Goal: Task Accomplishment & Management: Use online tool/utility

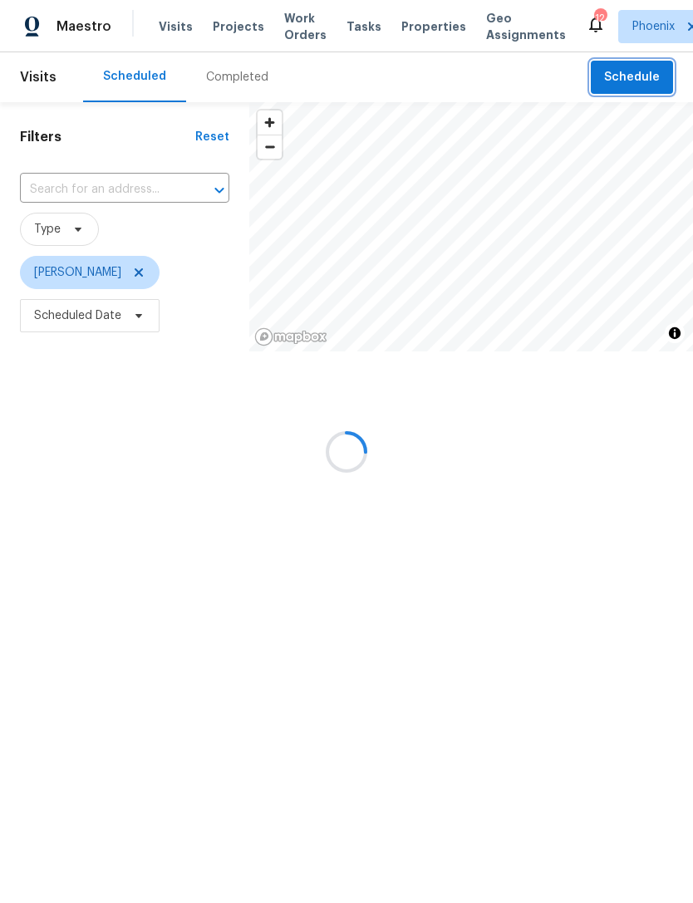
click at [632, 67] on span "Schedule" at bounding box center [632, 77] width 56 height 21
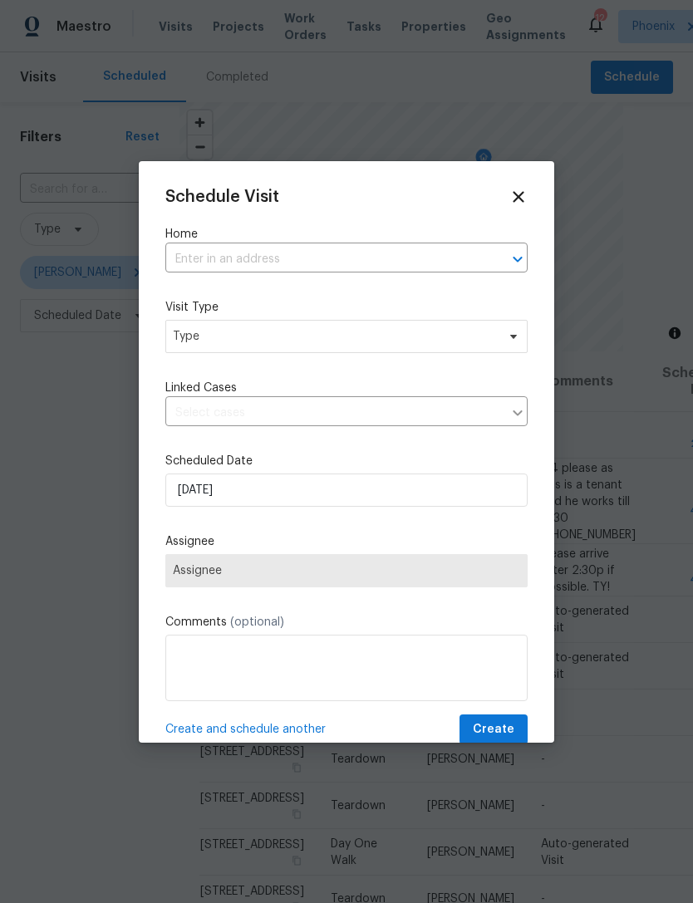
click at [443, 247] on input "text" at bounding box center [323, 260] width 316 height 26
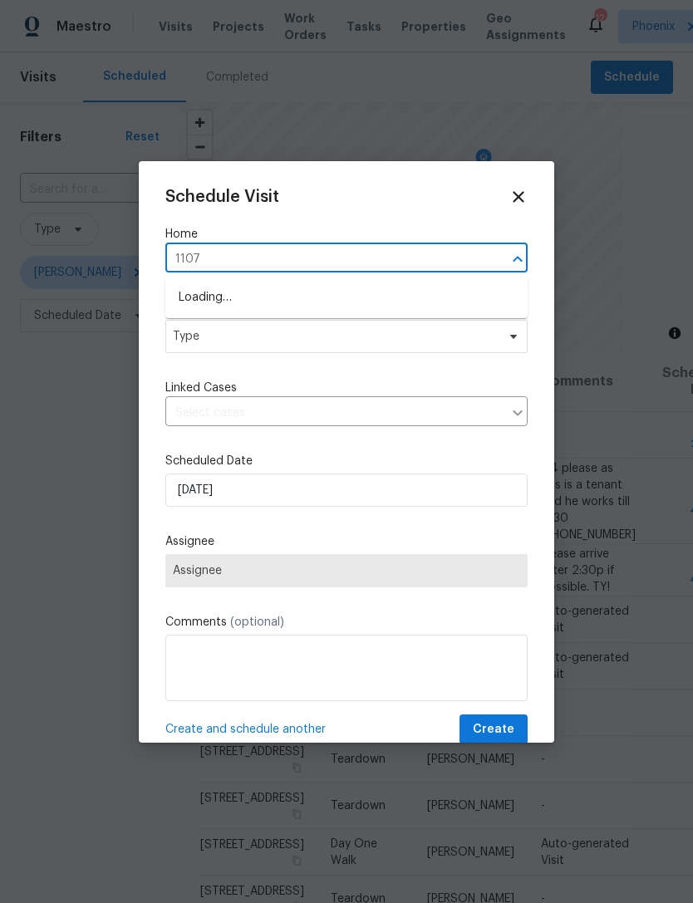
type input "1107"
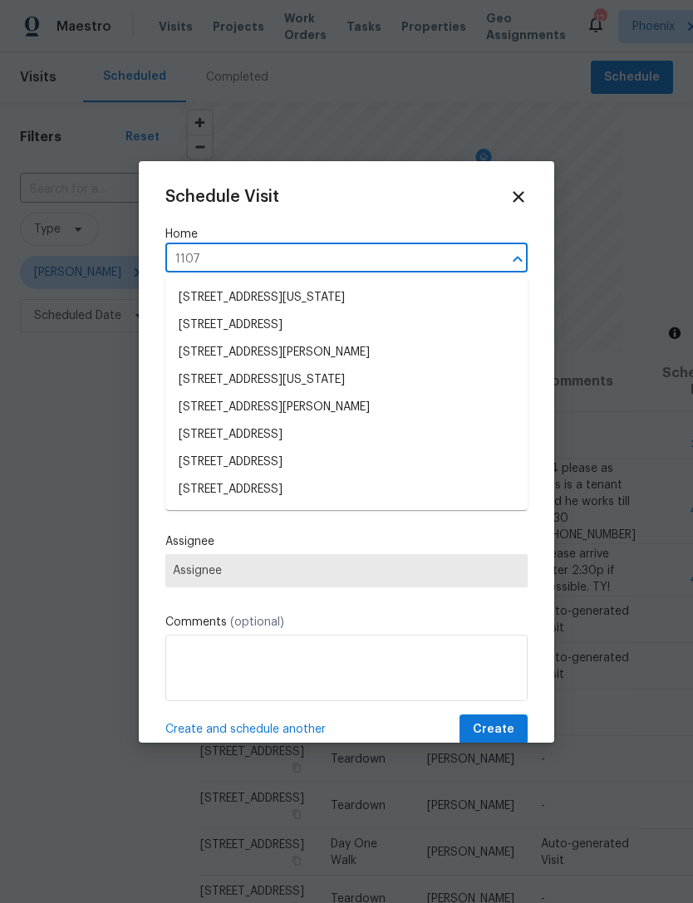
click at [318, 458] on li "[STREET_ADDRESS]" at bounding box center [346, 461] width 362 height 27
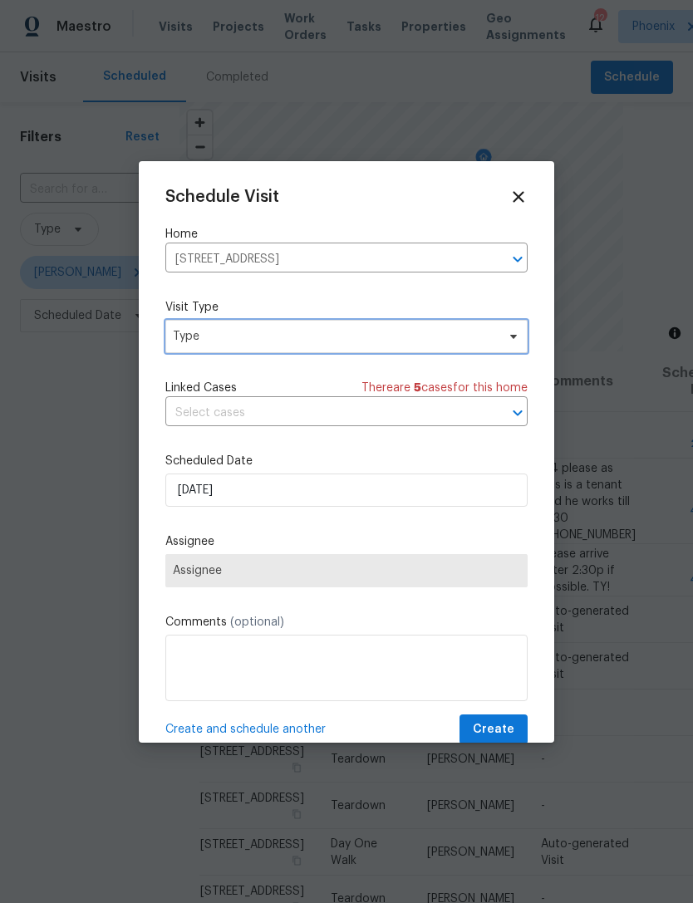
click at [356, 339] on span "Type" at bounding box center [334, 336] width 323 height 17
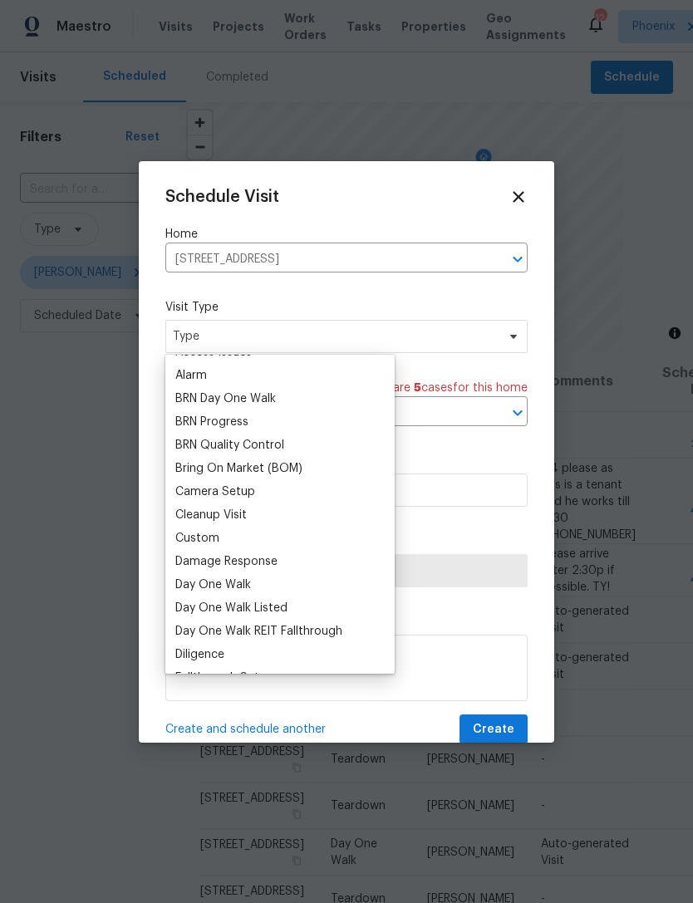
scroll to position [95, 0]
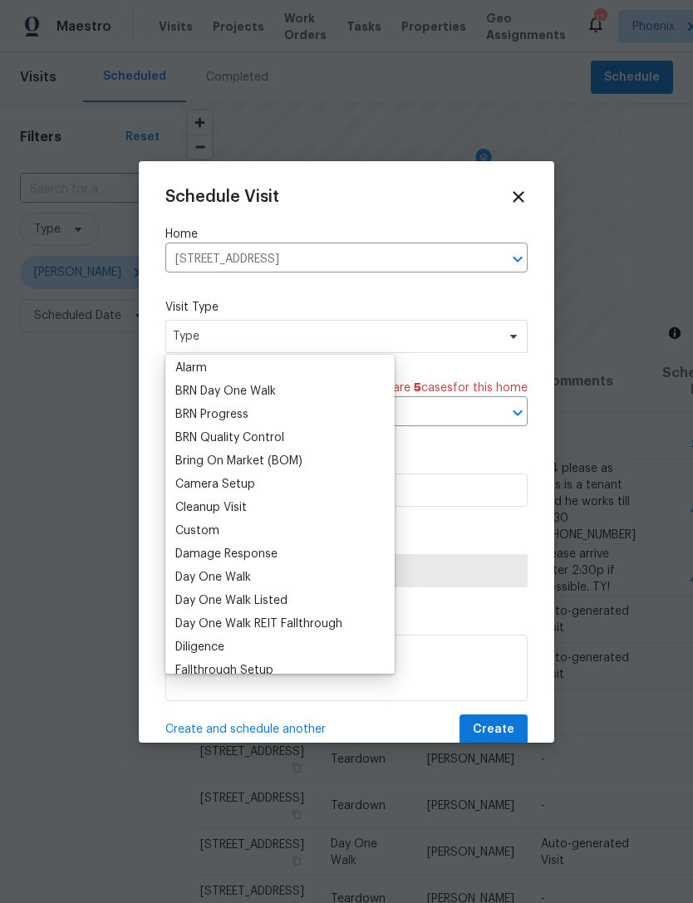
click at [205, 534] on div "Custom" at bounding box center [197, 530] width 44 height 17
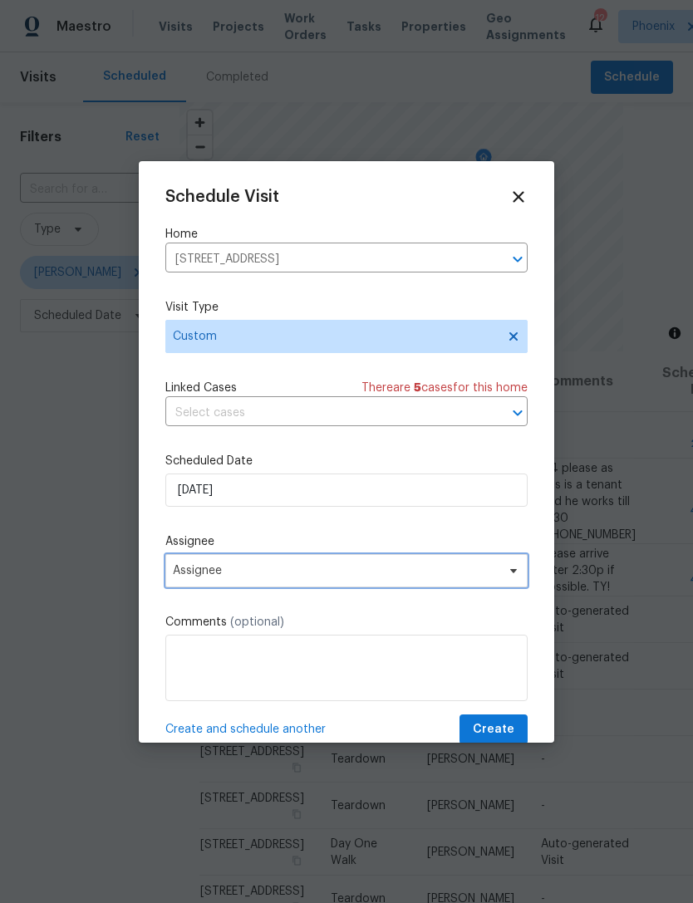
click at [298, 577] on span "Assignee" at bounding box center [336, 570] width 326 height 13
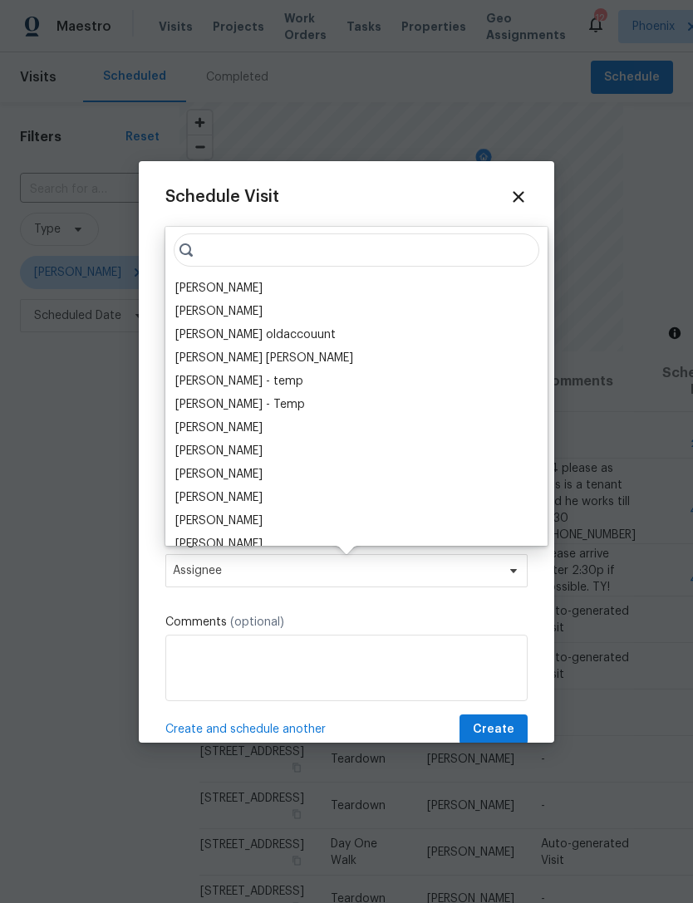
click at [223, 283] on div "[PERSON_NAME]" at bounding box center [218, 288] width 87 height 17
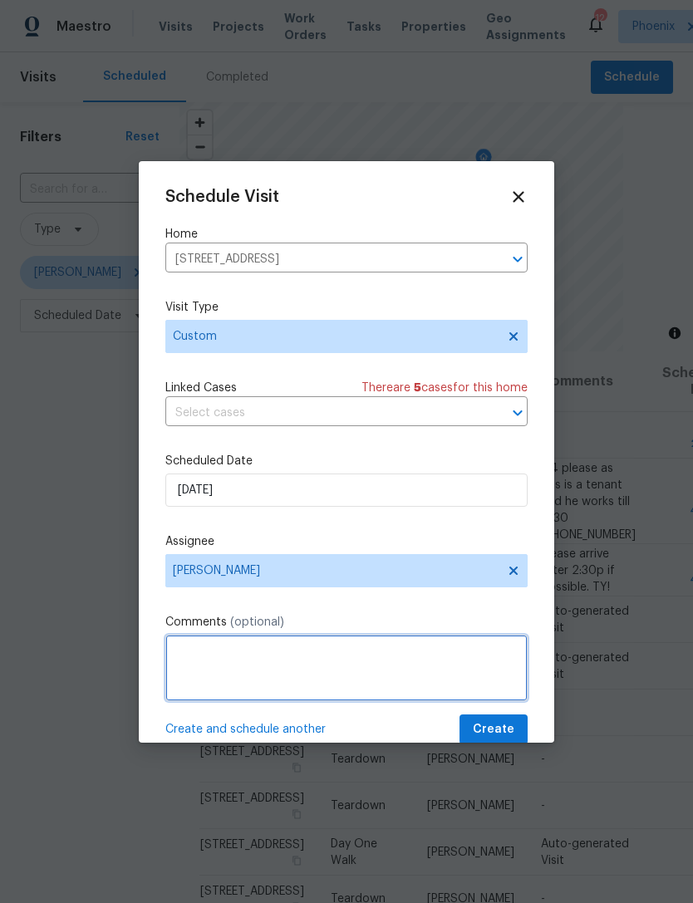
click at [337, 659] on textarea at bounding box center [346, 667] width 362 height 66
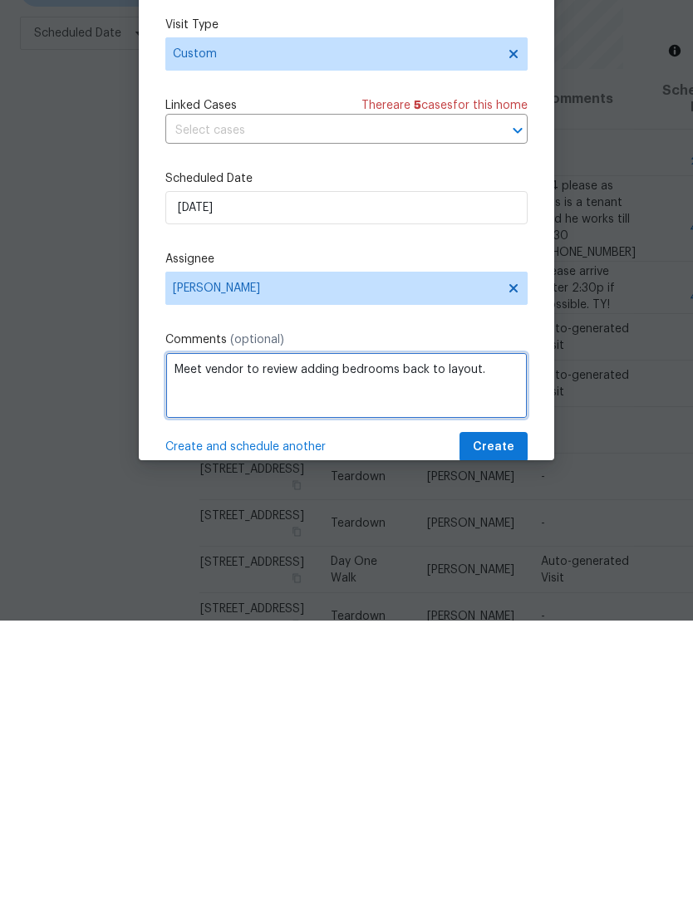
type textarea "Meet vendor to review adding bedrooms back to layout."
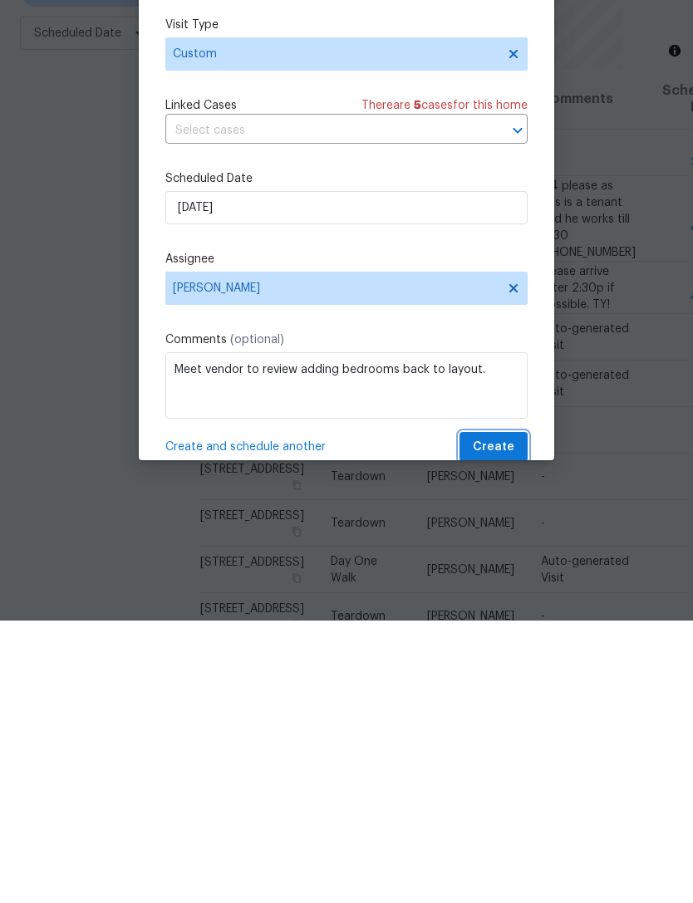
click at [505, 719] on span "Create" at bounding box center [494, 729] width 42 height 21
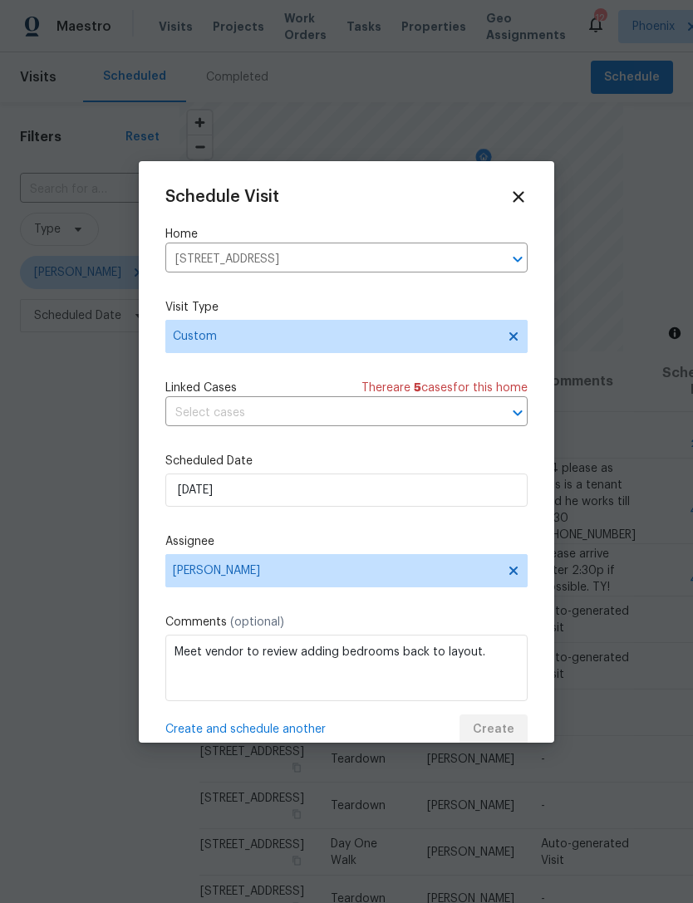
scroll to position [0, 0]
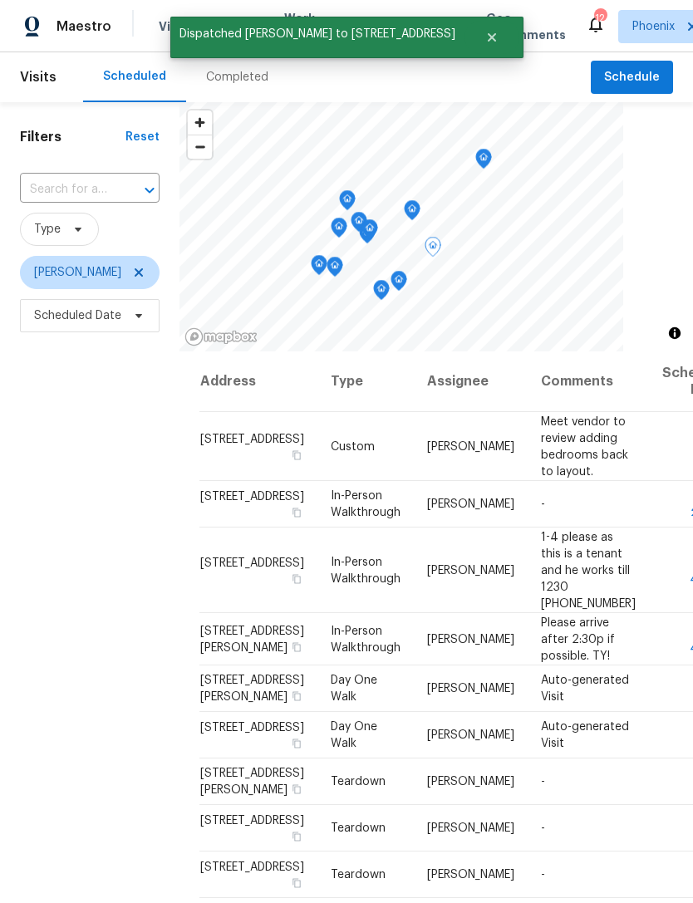
click at [0, 0] on icon at bounding box center [0, 0] width 0 height 0
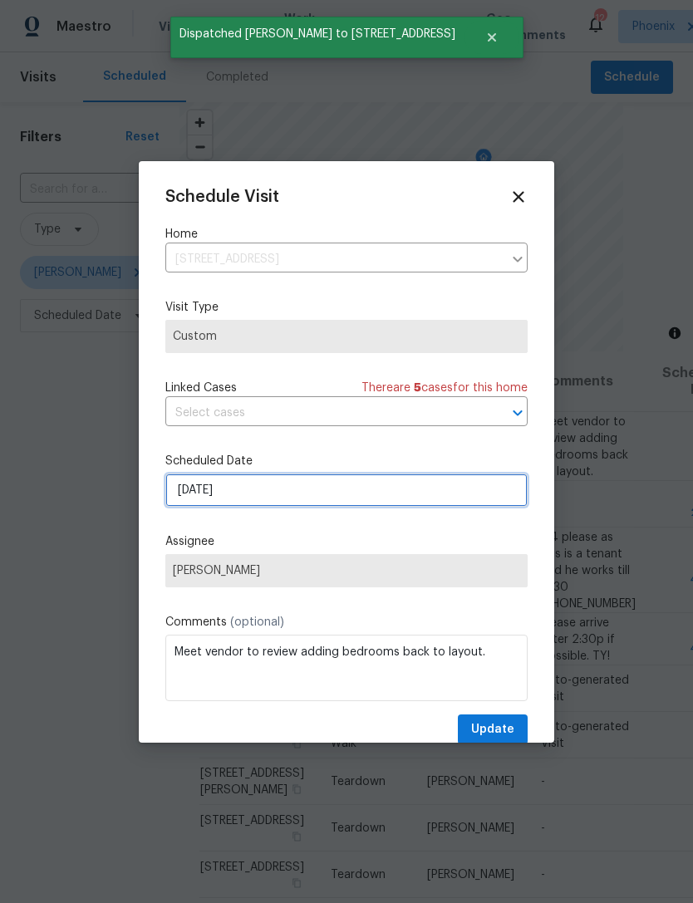
click at [365, 502] on input "[DATE]" at bounding box center [346, 489] width 362 height 33
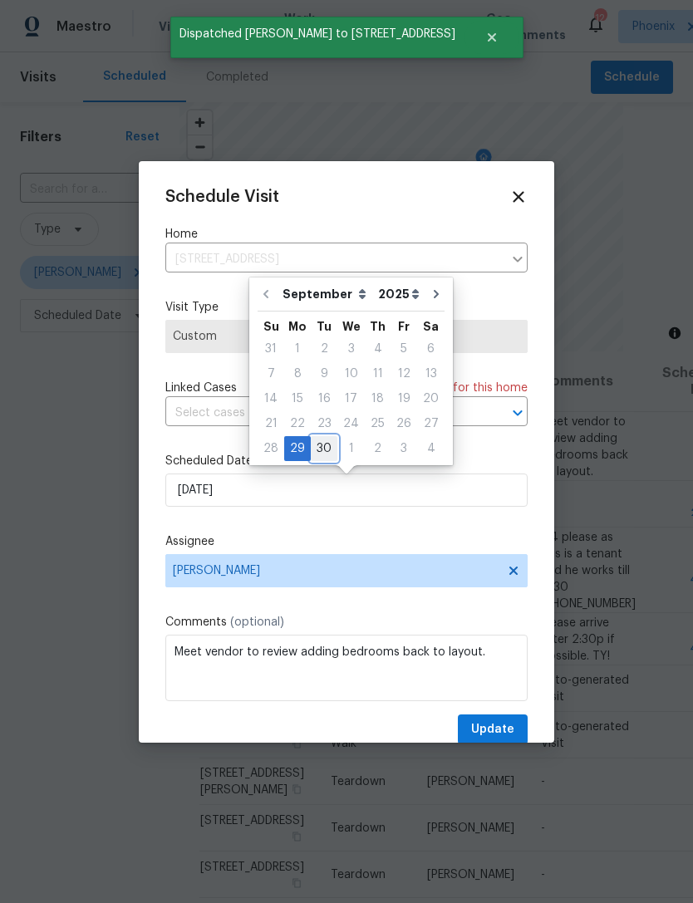
click at [324, 448] on div "30" at bounding box center [324, 448] width 27 height 23
type input "[DATE]"
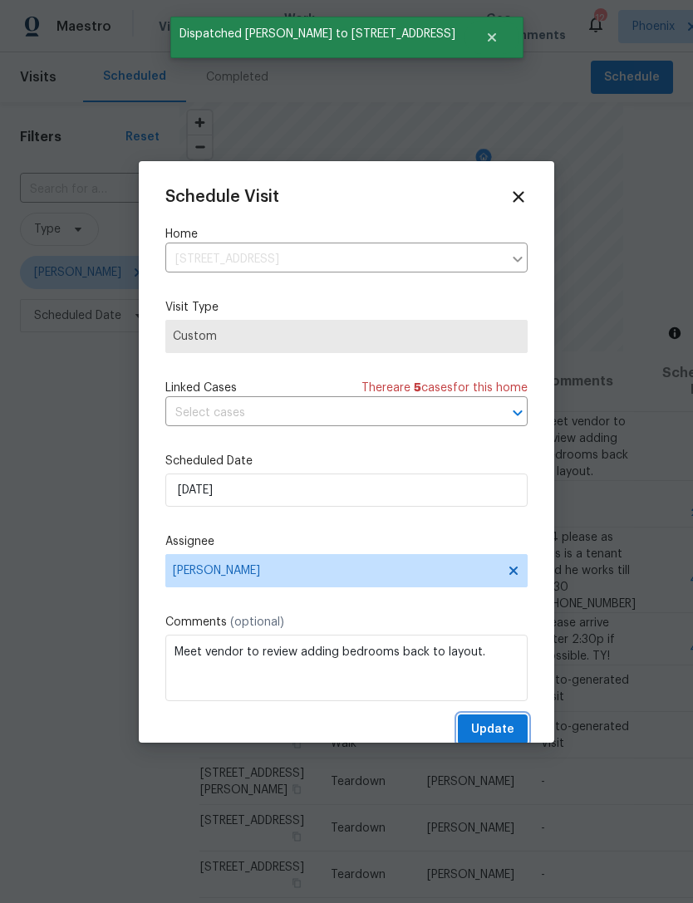
click at [499, 727] on span "Update" at bounding box center [492, 729] width 43 height 21
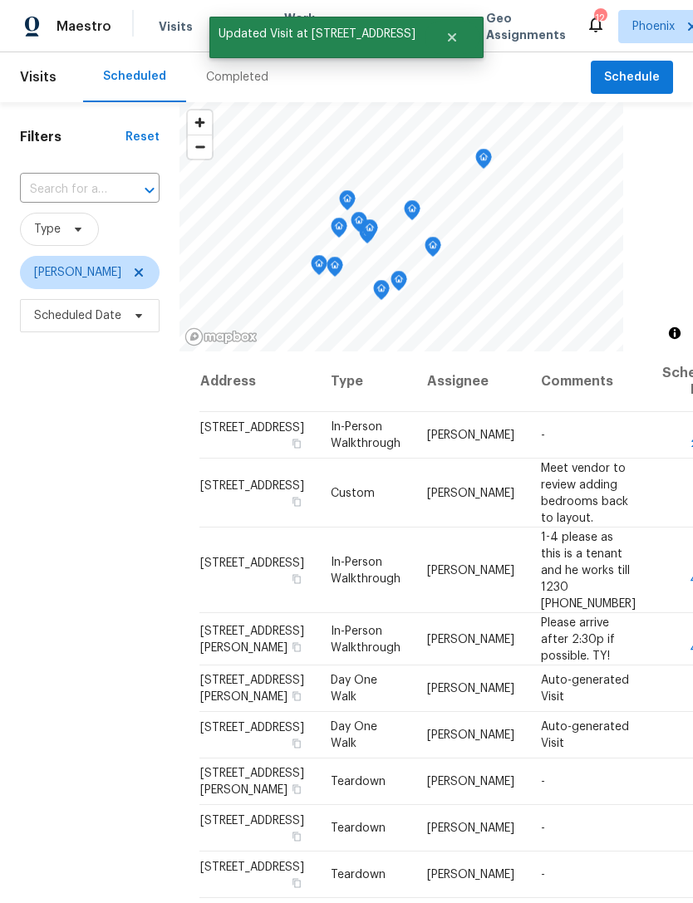
click at [50, 536] on div "Filters Reset ​ Type [PERSON_NAME] Scheduled Date" at bounding box center [89, 588] width 179 height 972
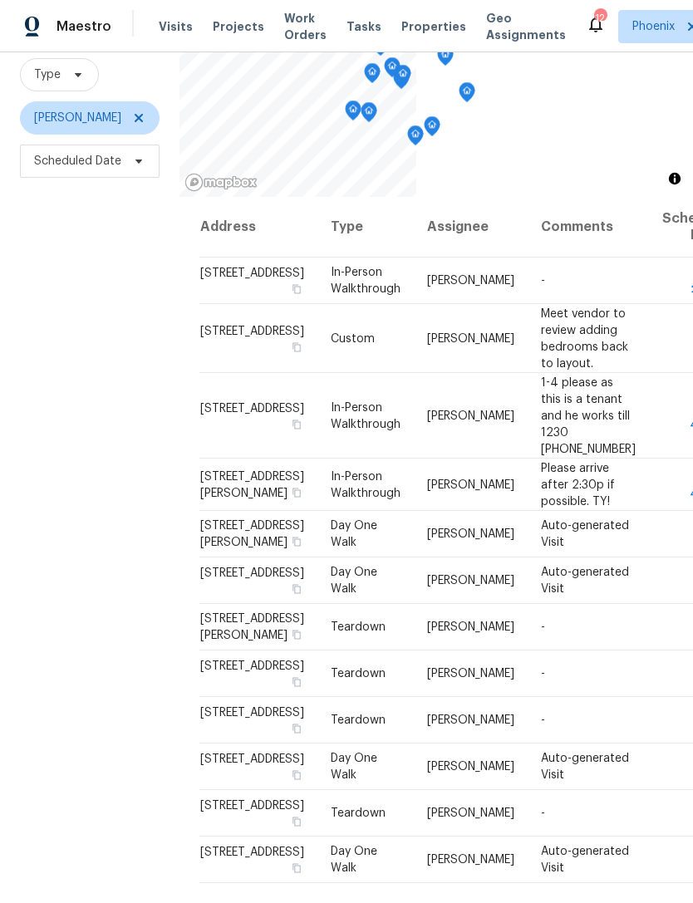
scroll to position [154, 0]
click at [0, 0] on icon at bounding box center [0, 0] width 0 height 0
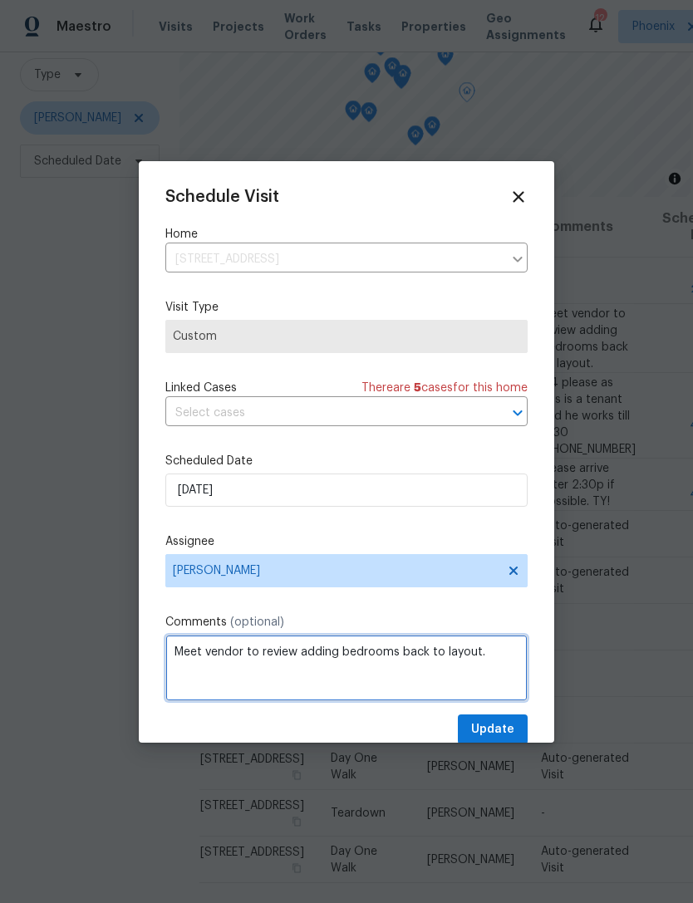
click at [501, 658] on textarea "Meet vendor to review adding bedrooms back to layout." at bounding box center [346, 667] width 362 height 66
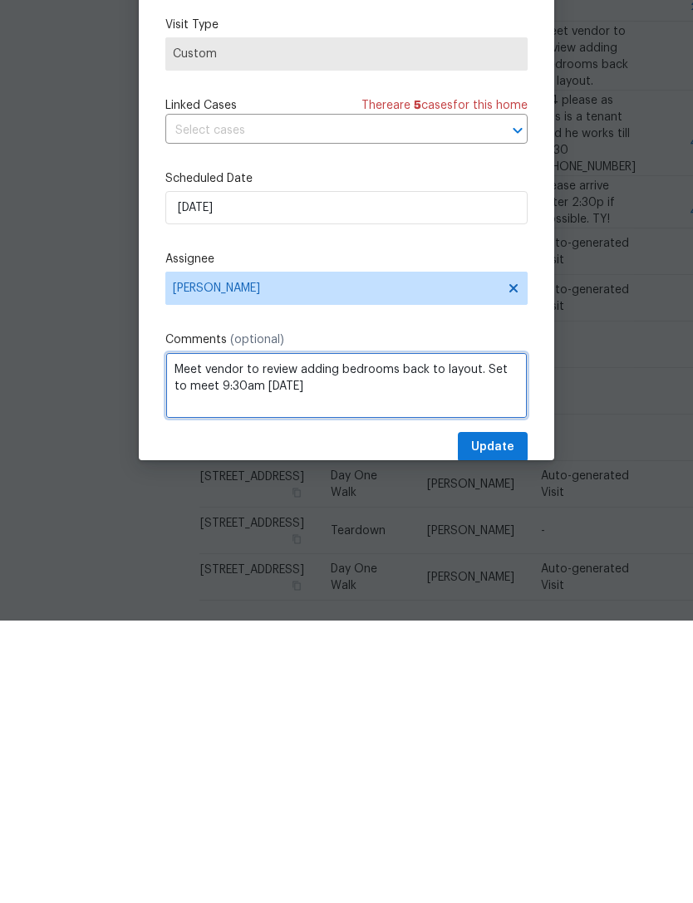
type textarea "Meet vendor to review adding bedrooms back to layout. Set to meet 9:30am [DATE]"
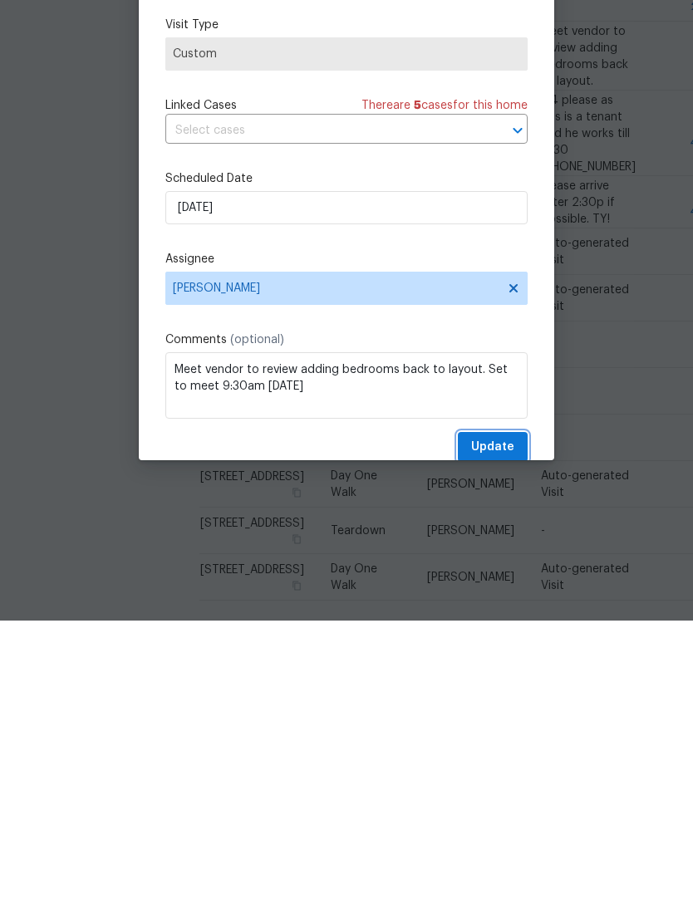
click at [505, 719] on span "Update" at bounding box center [492, 729] width 43 height 21
